Goal: Information Seeking & Learning: Learn about a topic

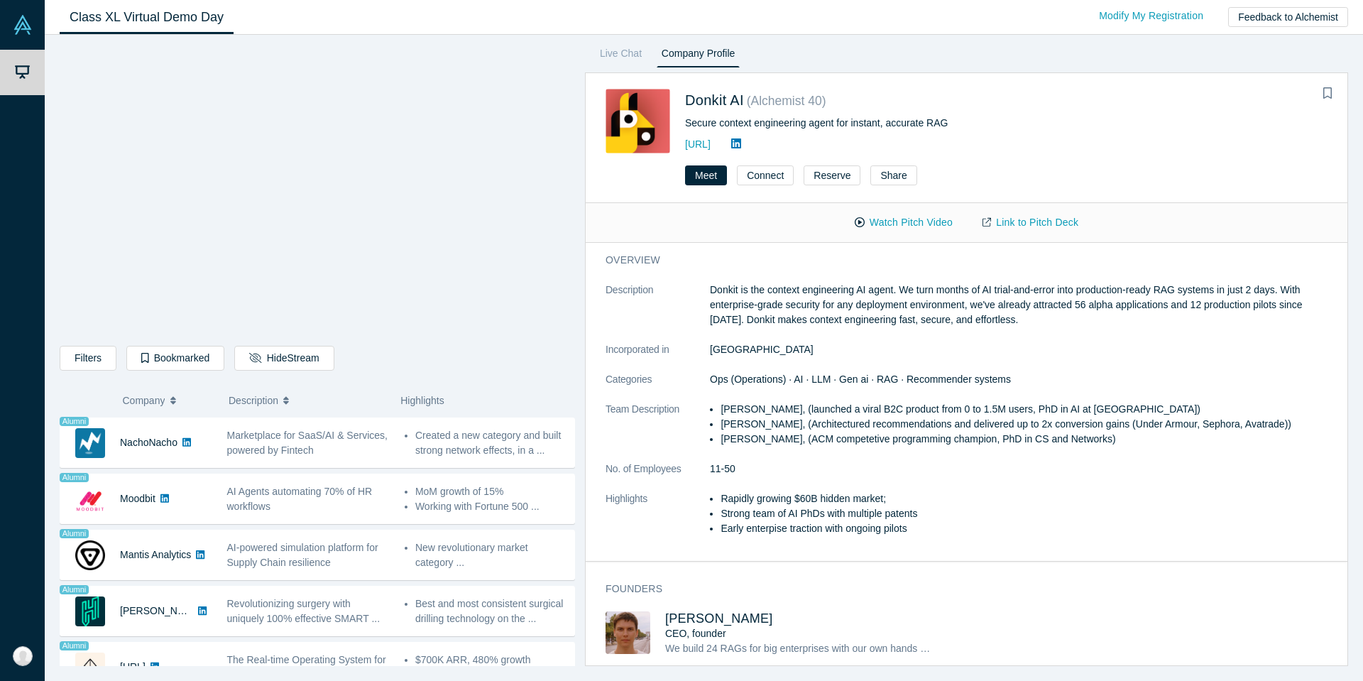
scroll to position [1095, 0]
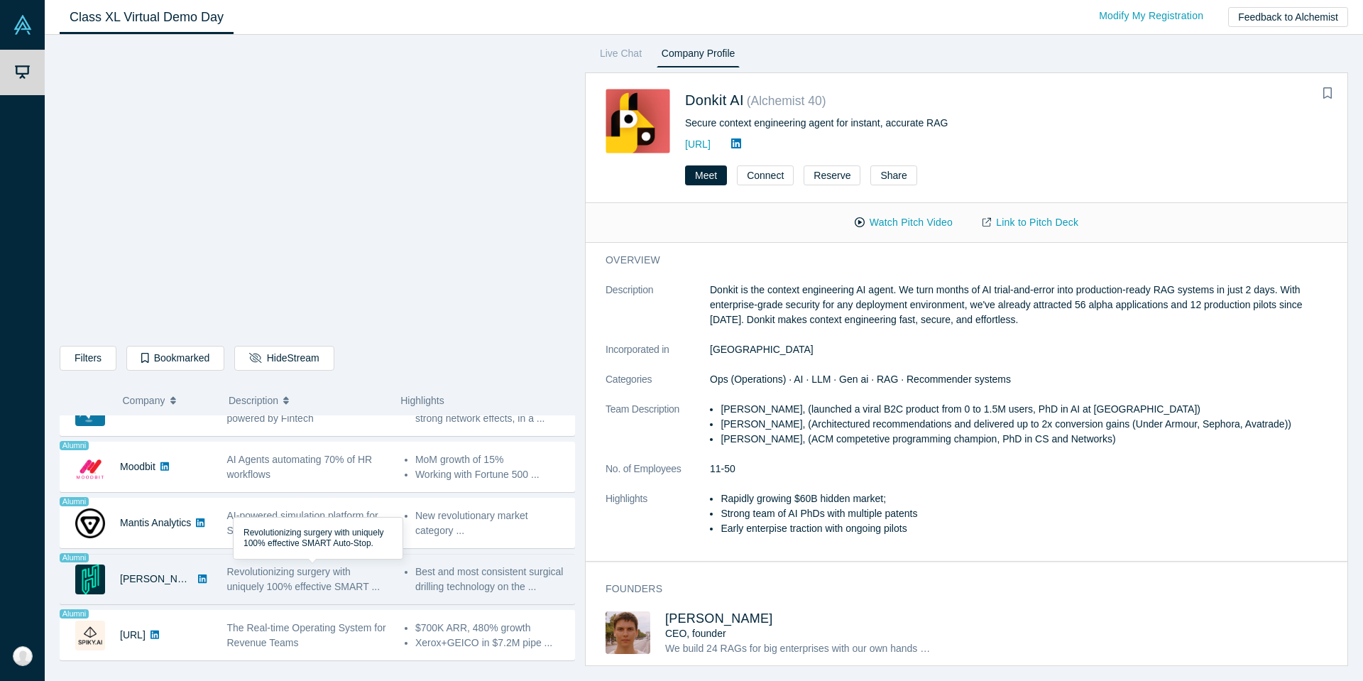
click at [322, 591] on span "Revolutionizing surgery with uniquely 100% effective SMART ..." at bounding box center [303, 579] width 153 height 26
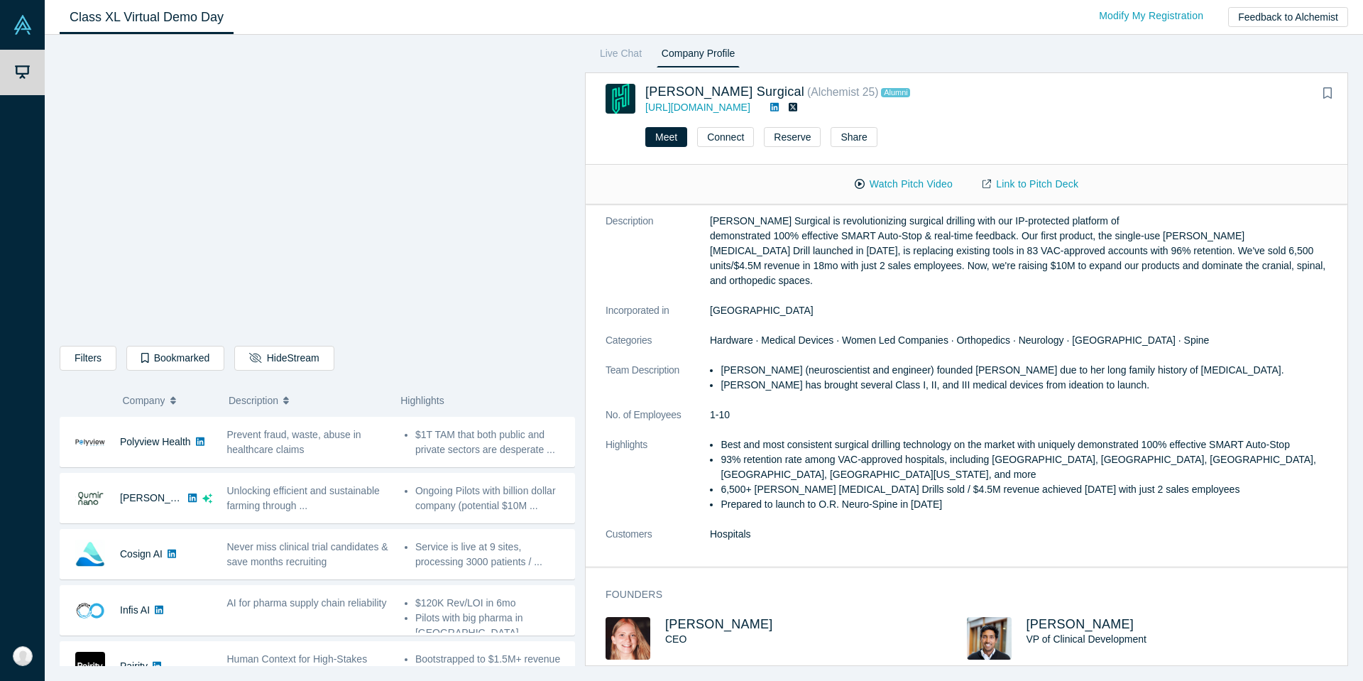
scroll to position [0, 0]
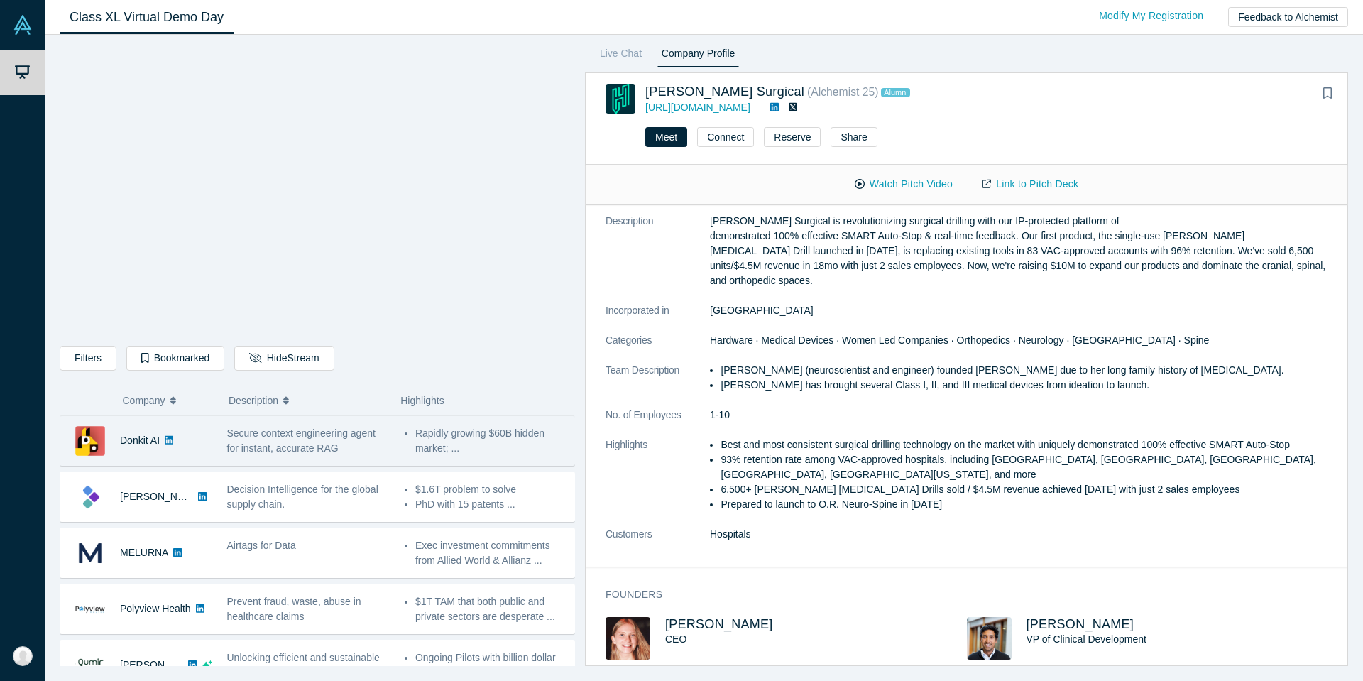
click at [305, 438] on span "Secure context engineering agent for instant, accurate RAG" at bounding box center [301, 440] width 148 height 26
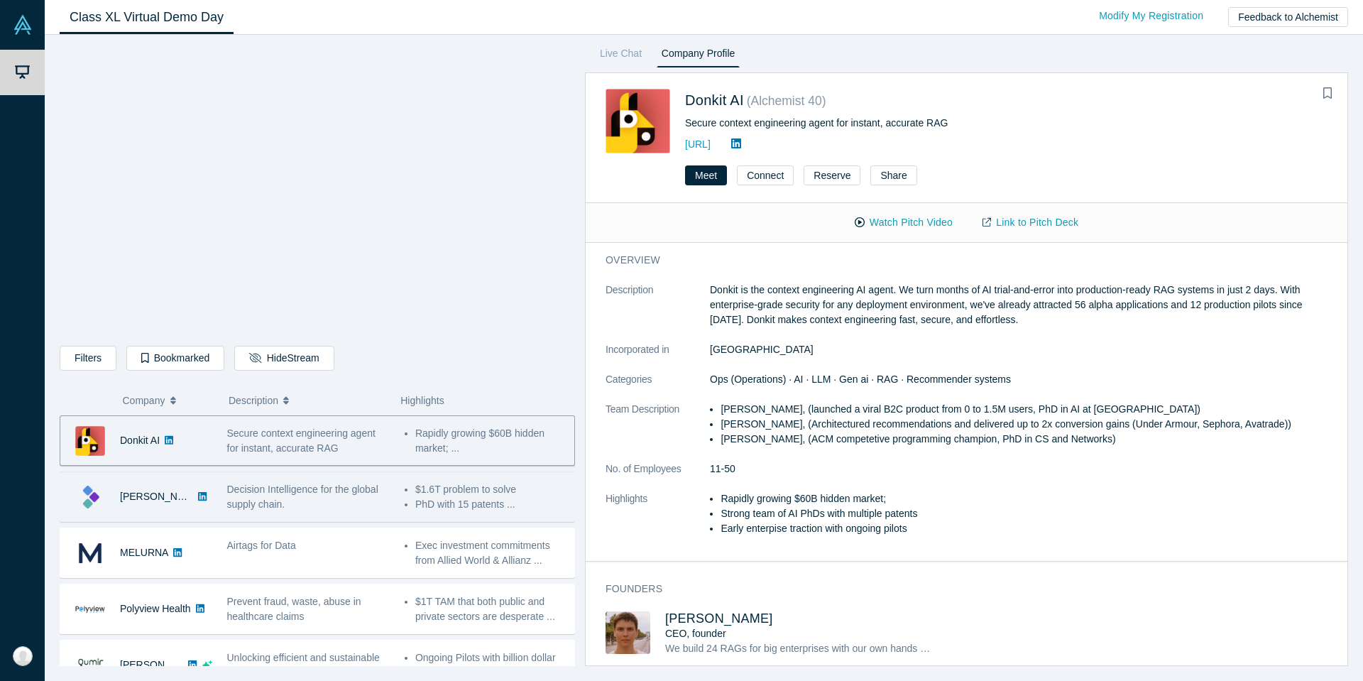
click at [291, 489] on span "Decision Intelligence for the global supply chain." at bounding box center [302, 496] width 151 height 26
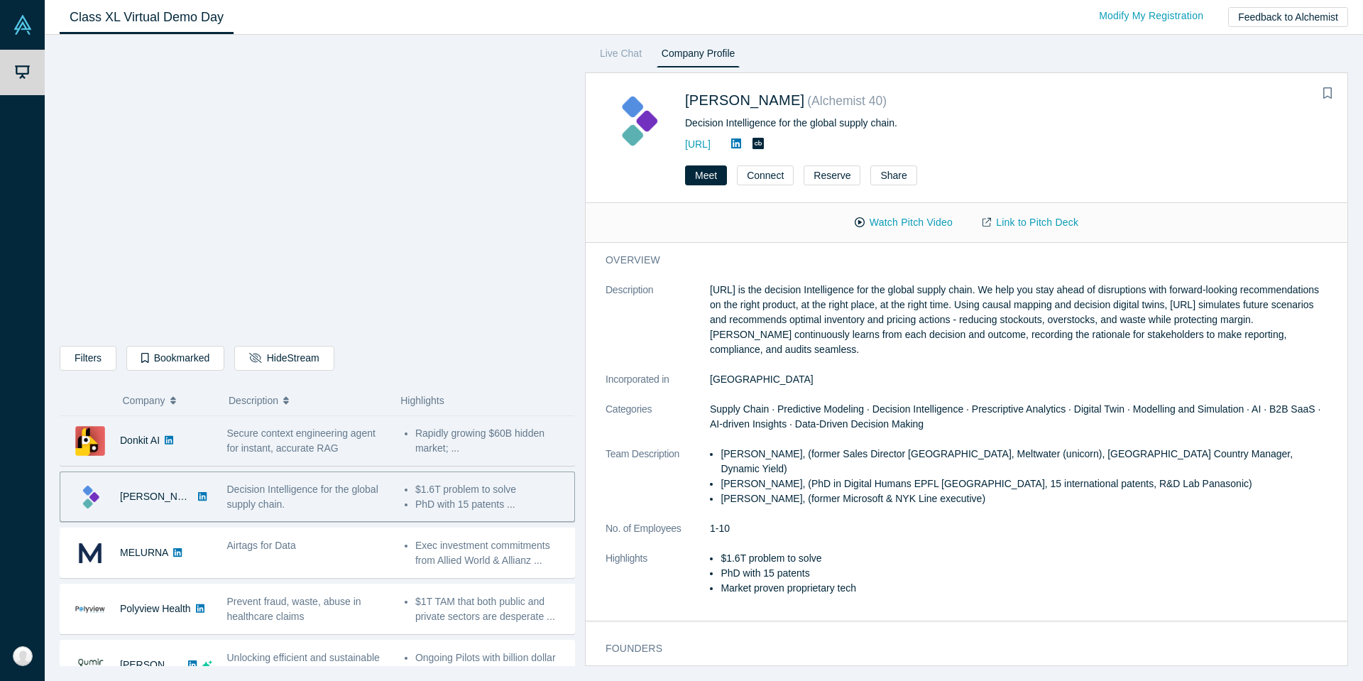
click at [322, 438] on span "Secure context engineering agent for instant, accurate RAG" at bounding box center [301, 440] width 148 height 26
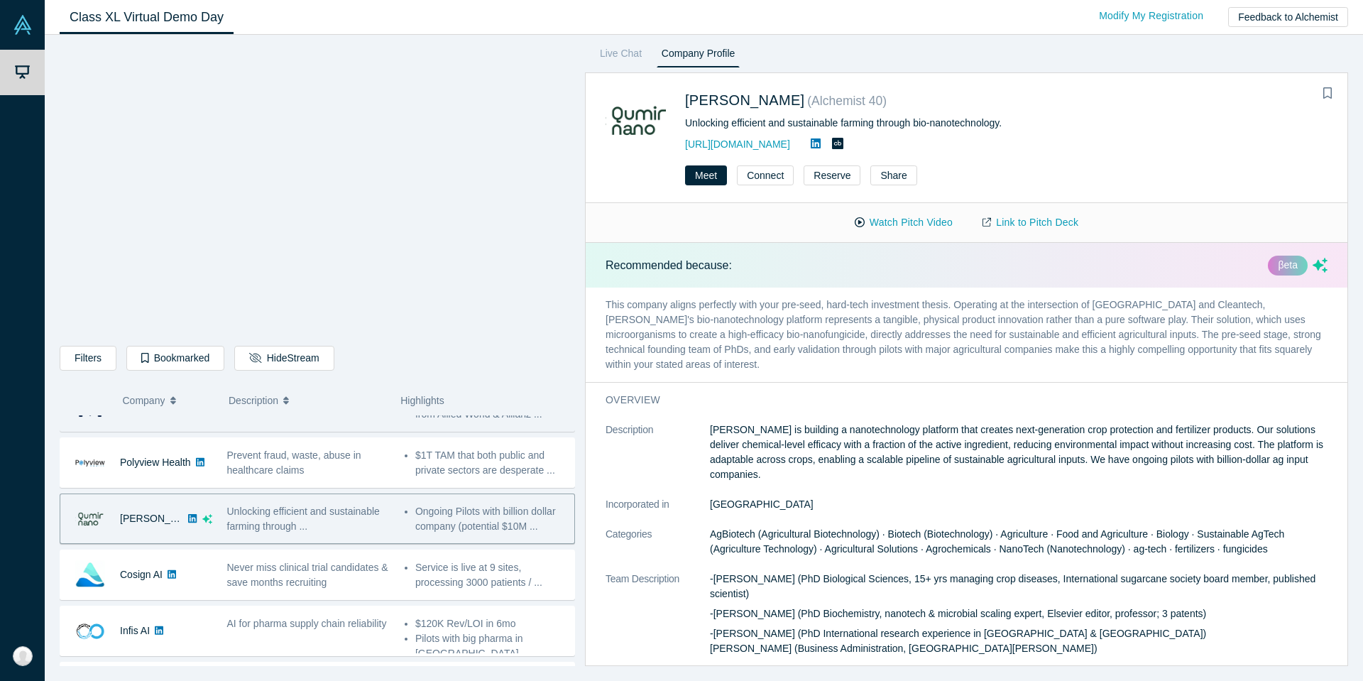
scroll to position [229, 0]
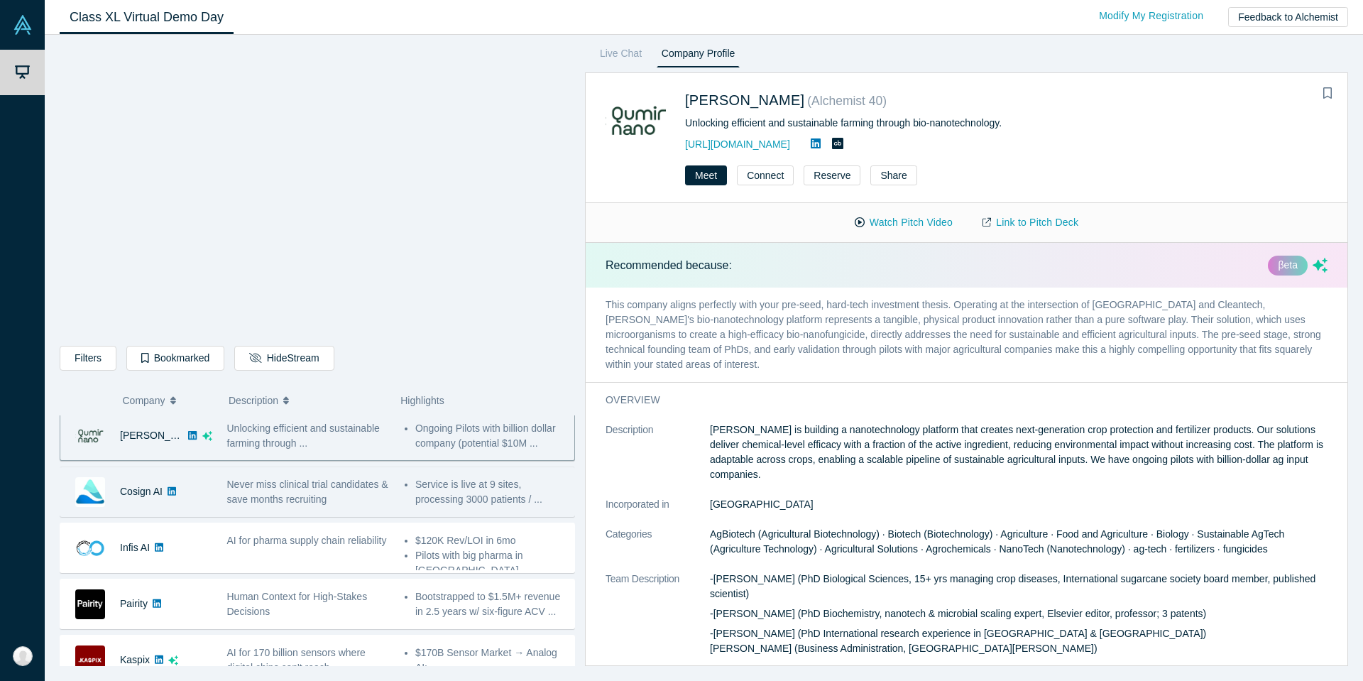
click at [278, 493] on span "Never miss clinical trial candidates & save months recruiting" at bounding box center [307, 491] width 161 height 26
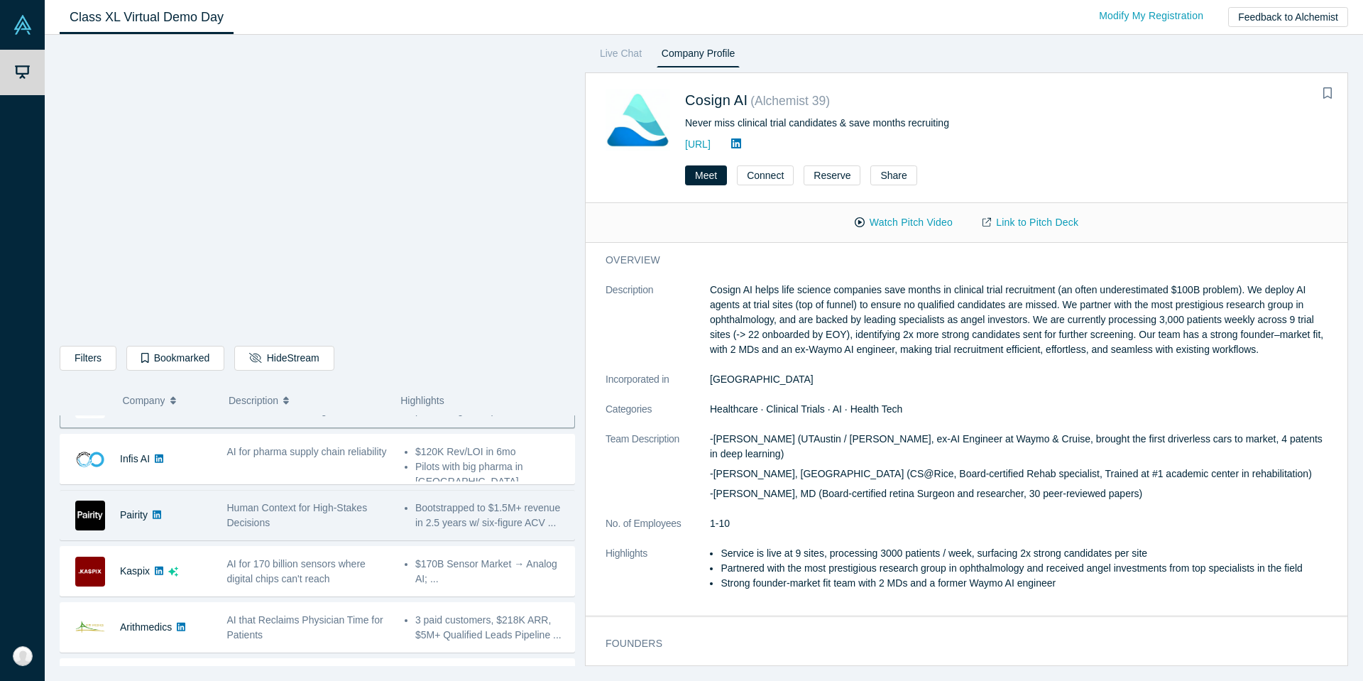
scroll to position [327, 0]
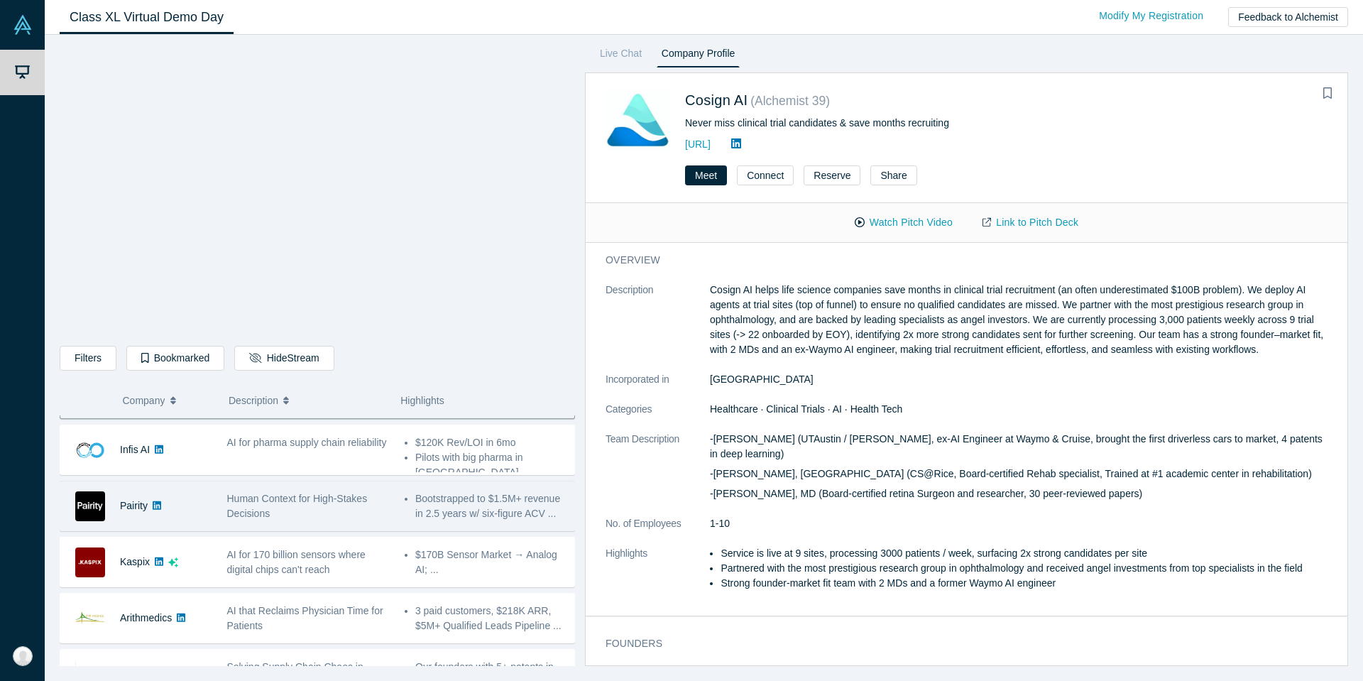
click at [275, 513] on div "Human Context for High-Stakes Decisions" at bounding box center [308, 506] width 163 height 30
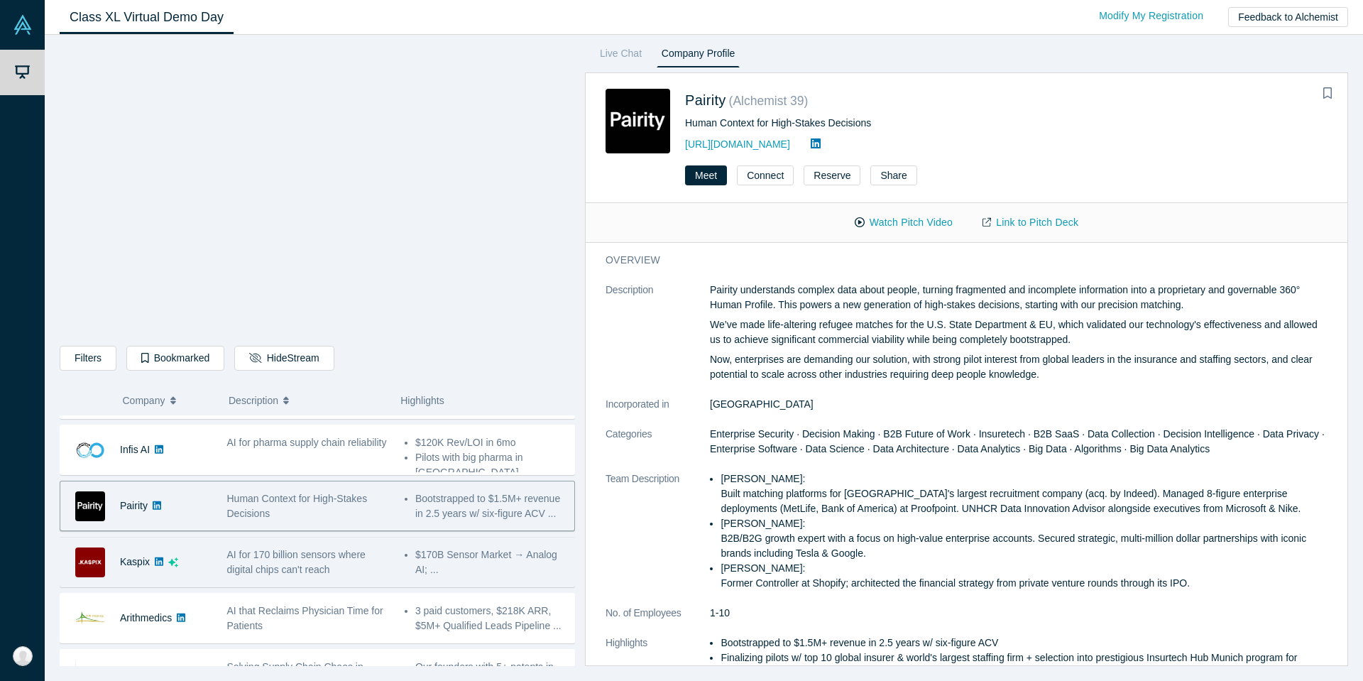
click at [272, 571] on span "AI for 170 billion sensors where digital chips can't reach" at bounding box center [296, 562] width 138 height 26
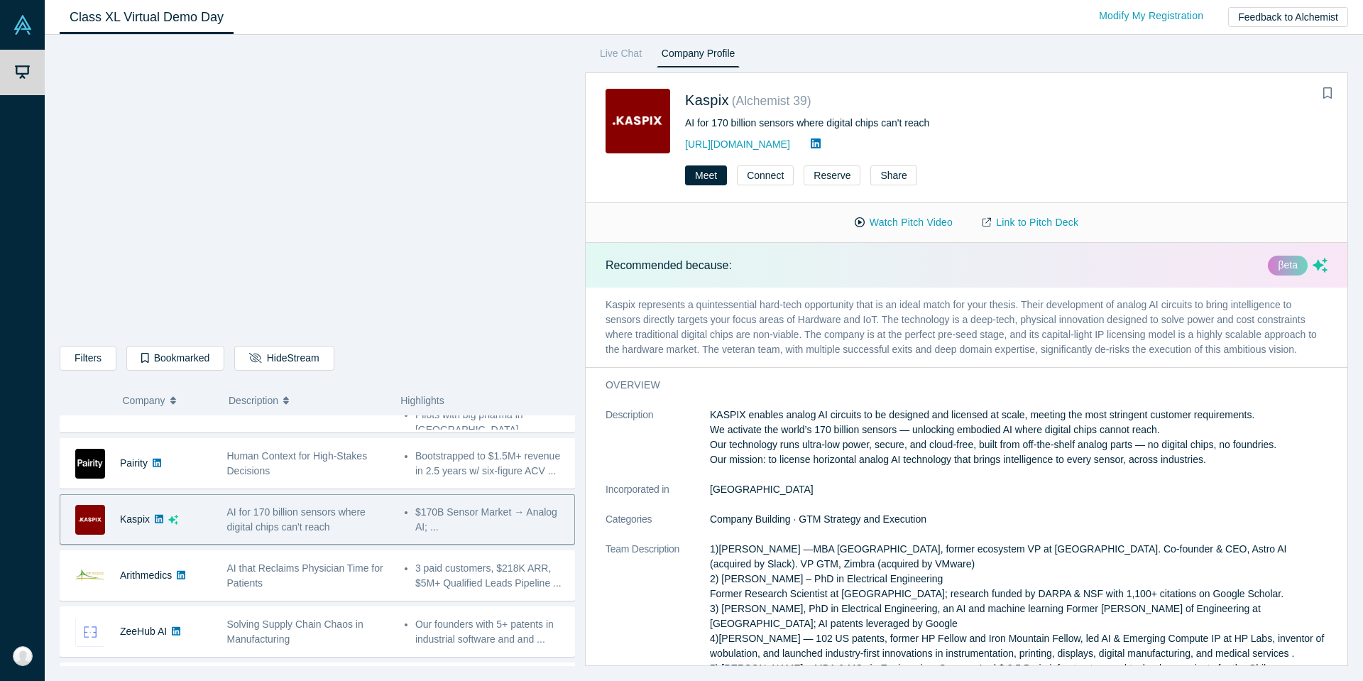
scroll to position [374, 0]
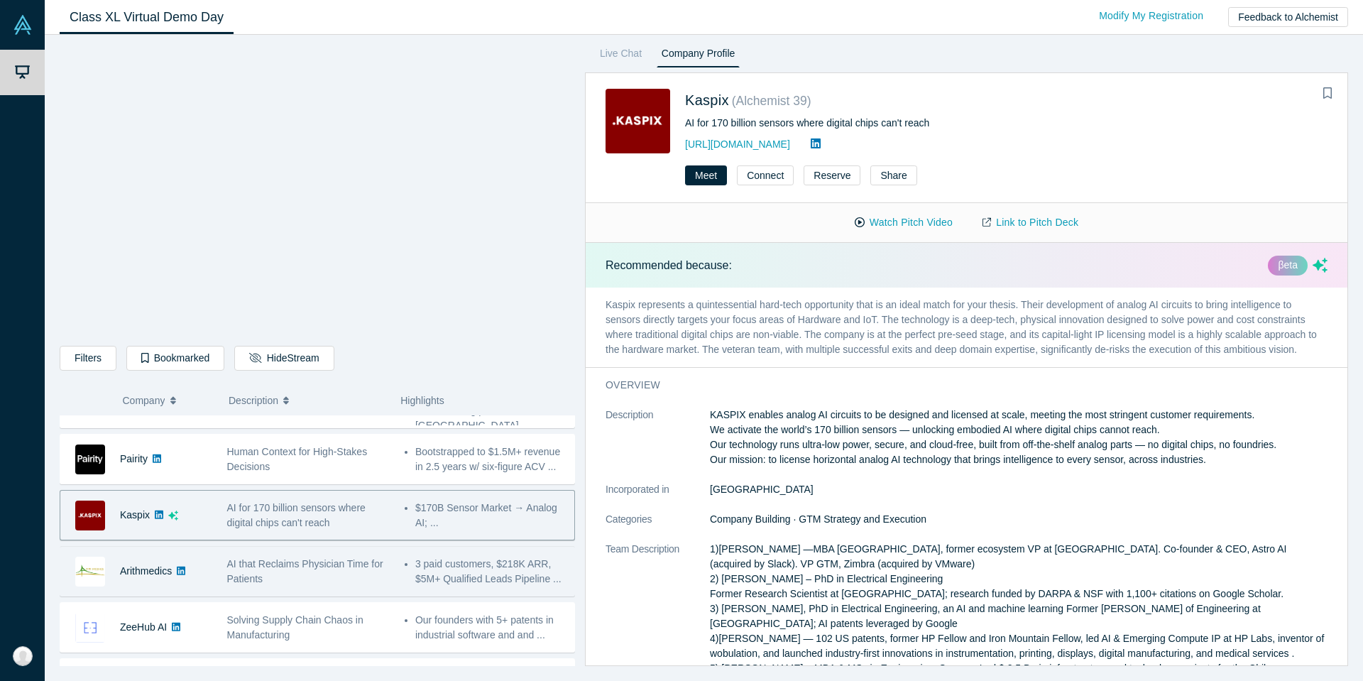
click at [268, 572] on div "AI that Reclaims Physician Time for Patients" at bounding box center [308, 572] width 163 height 30
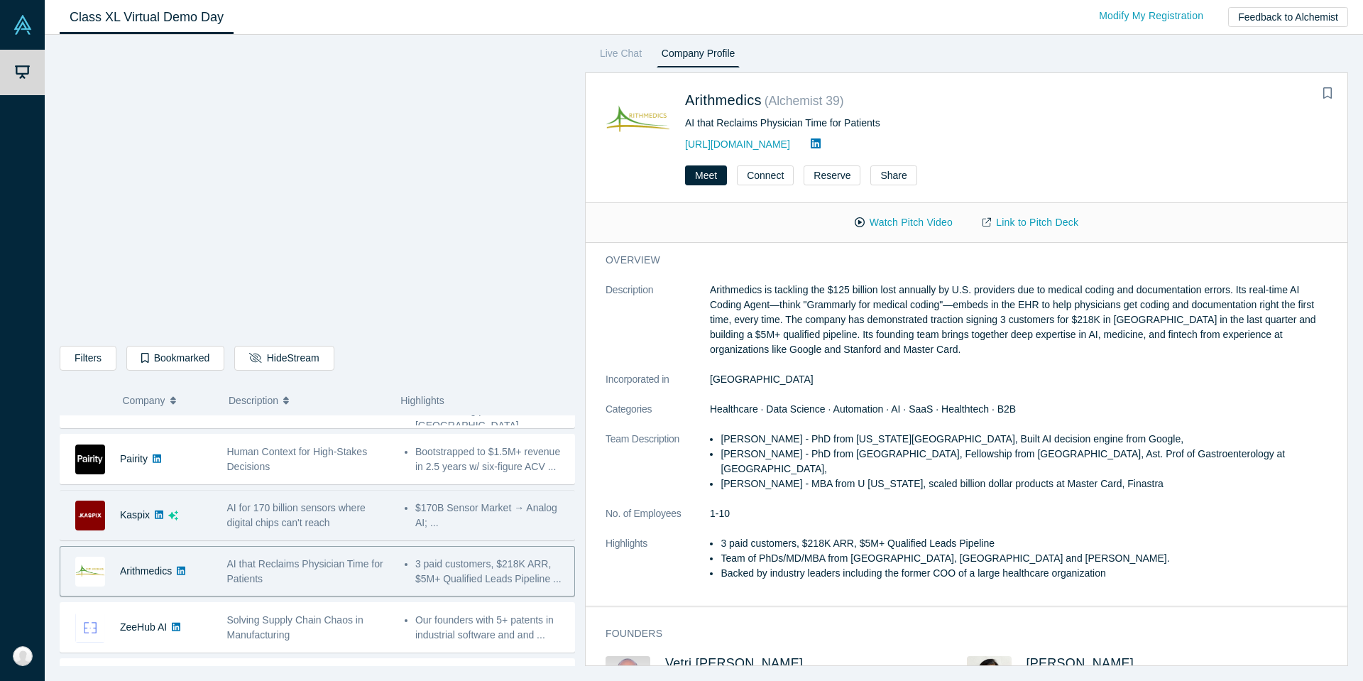
click at [293, 509] on span "AI for 170 billion sensors where digital chips can't reach" at bounding box center [296, 515] width 138 height 26
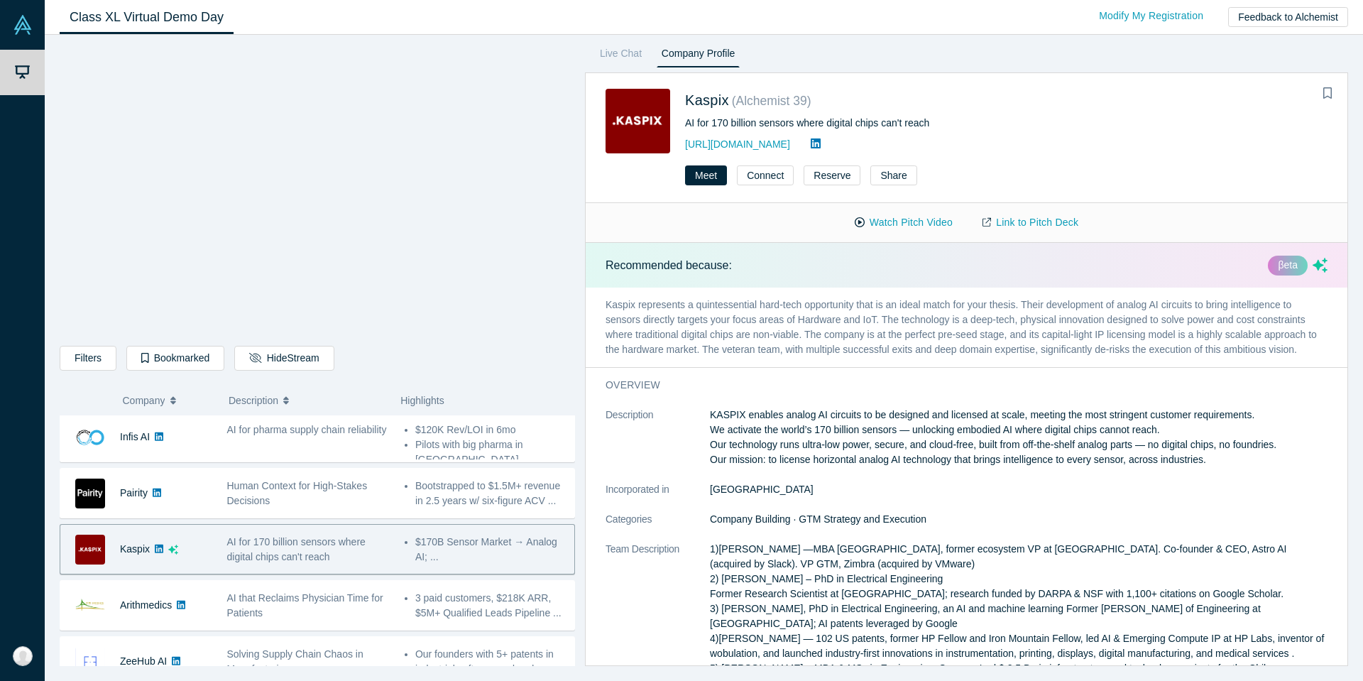
scroll to position [337, 0]
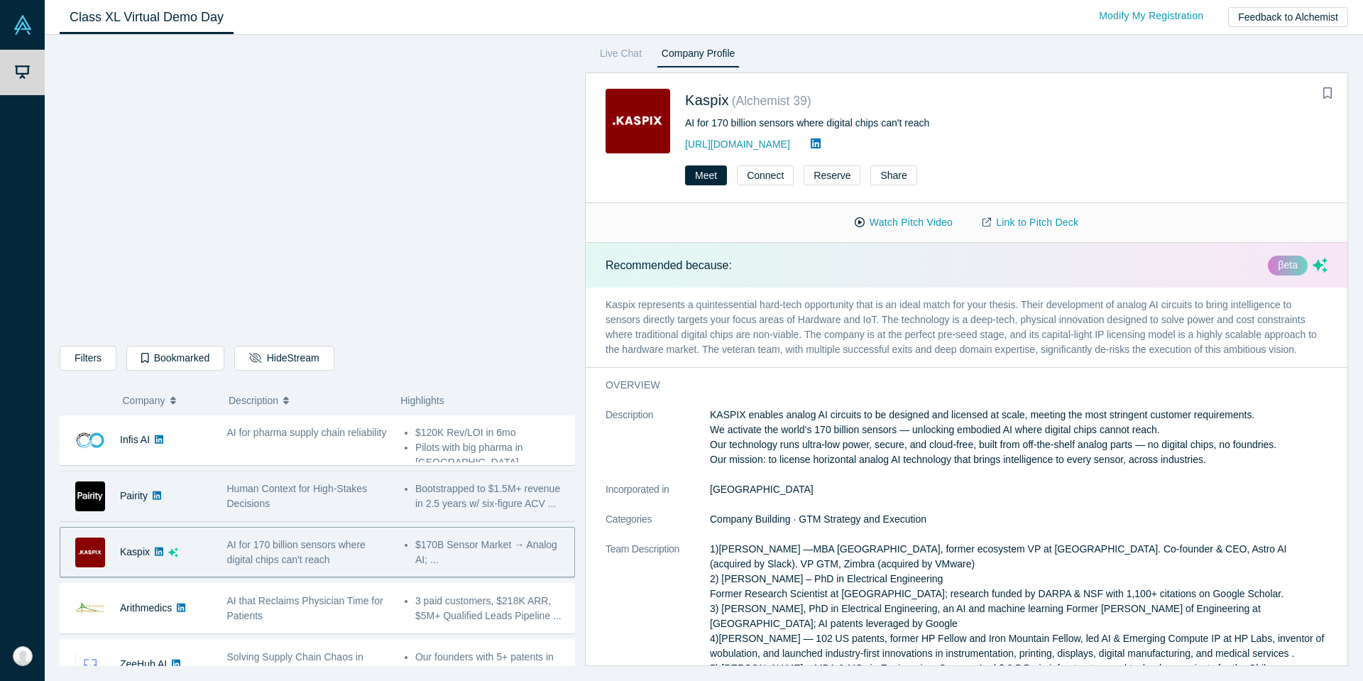
click at [311, 496] on div "Human Context for High-Stakes Decisions" at bounding box center [308, 496] width 163 height 30
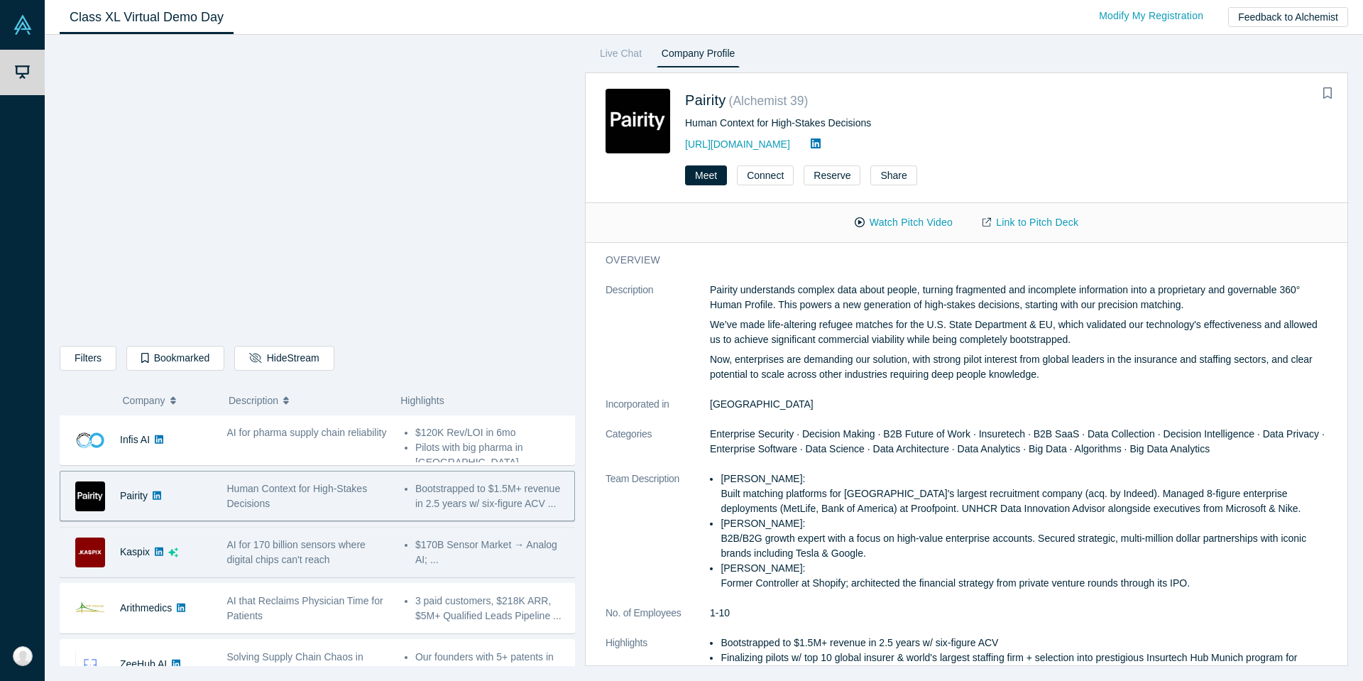
click at [294, 551] on div "AI for 170 billion sensors where digital chips can't reach" at bounding box center [308, 552] width 163 height 30
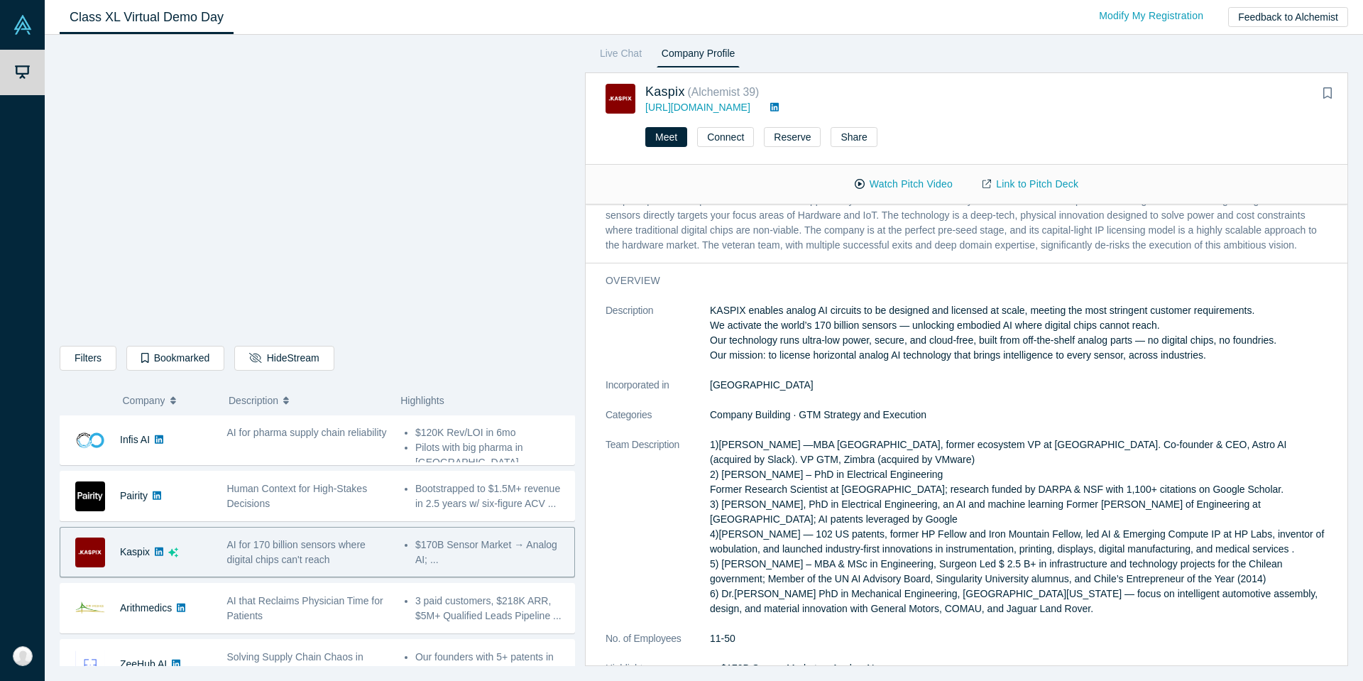
scroll to position [0, 0]
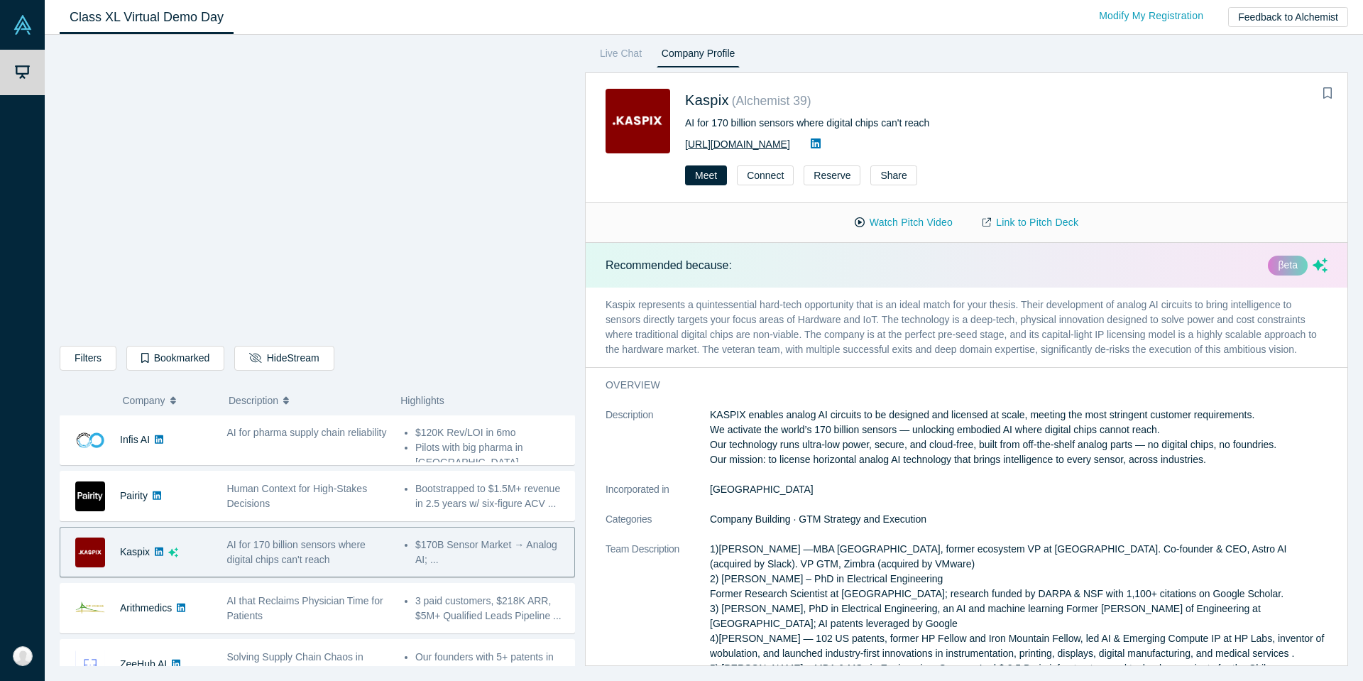
click at [735, 146] on link "[URL][DOMAIN_NAME]" at bounding box center [737, 143] width 105 height 11
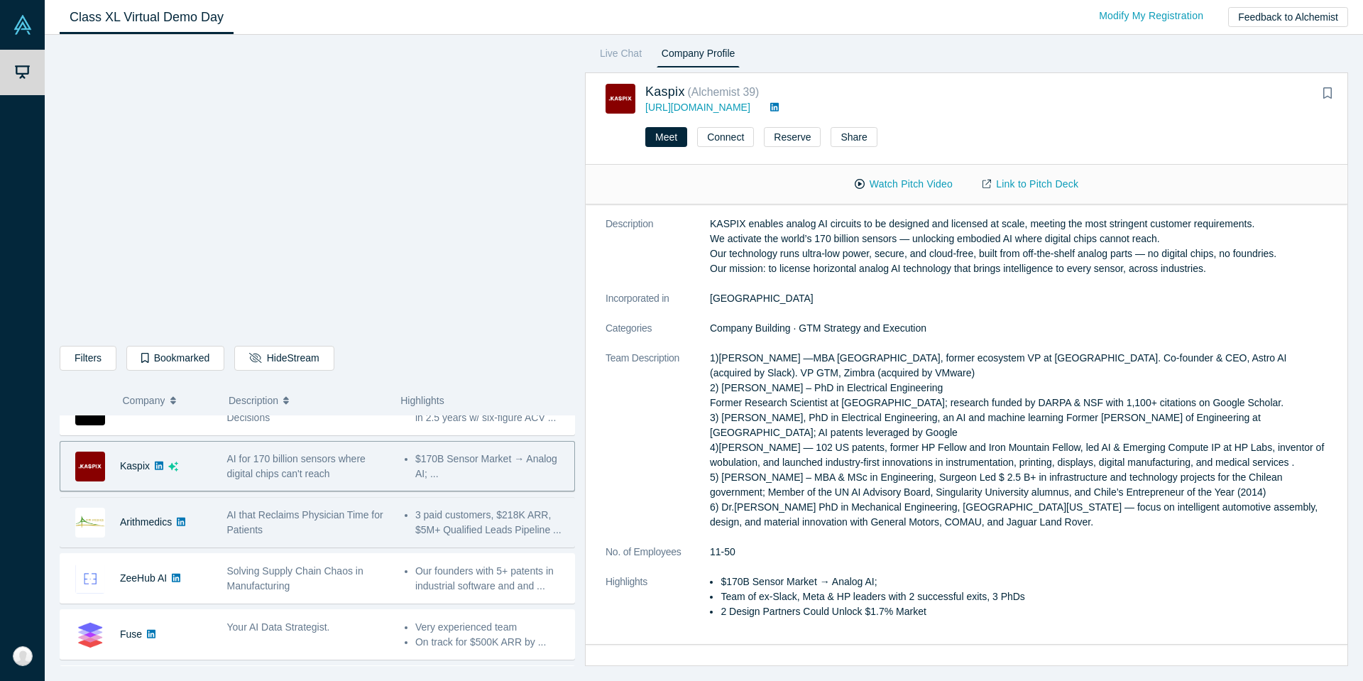
scroll to position [428, 0]
click at [312, 522] on div "AI that Reclaims Physician Time for Patients" at bounding box center [308, 518] width 163 height 30
